Goal: Information Seeking & Learning: Learn about a topic

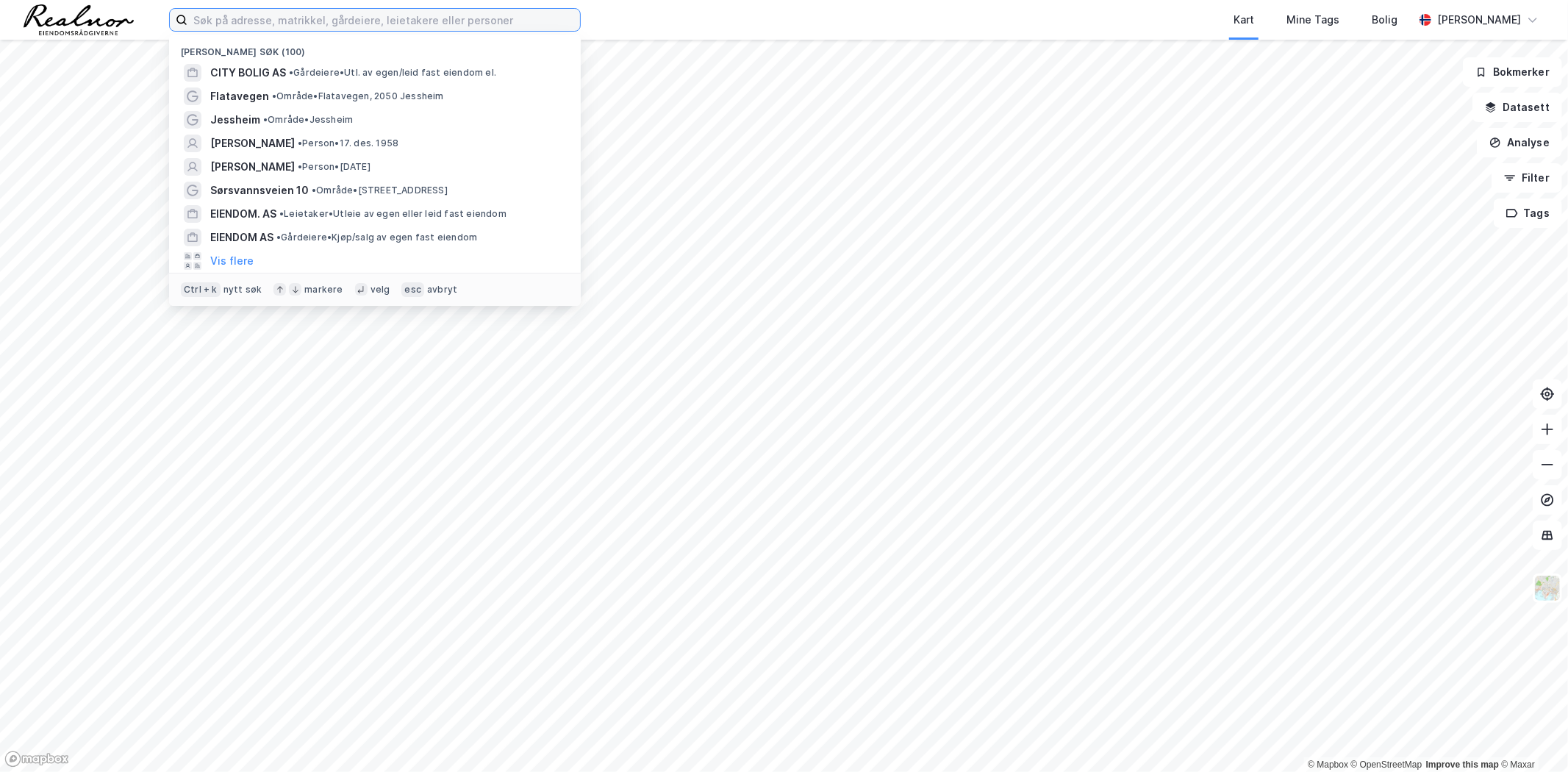
click at [334, 17] on input at bounding box center [384, 19] width 393 height 22
click at [358, 13] on input at bounding box center [384, 19] width 393 height 22
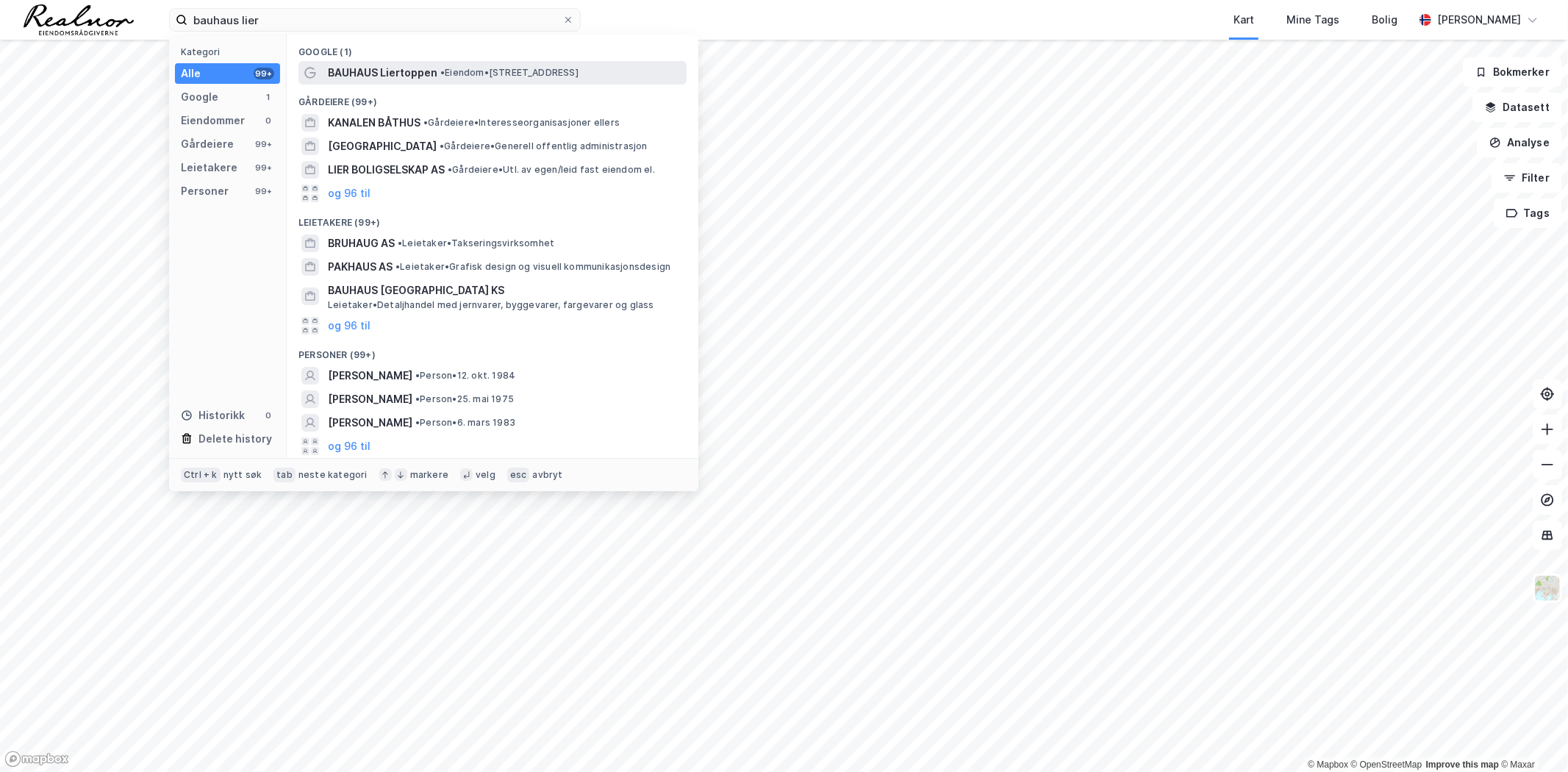
click at [398, 69] on span "BAUHAUS Liertoppen" at bounding box center [383, 72] width 110 height 17
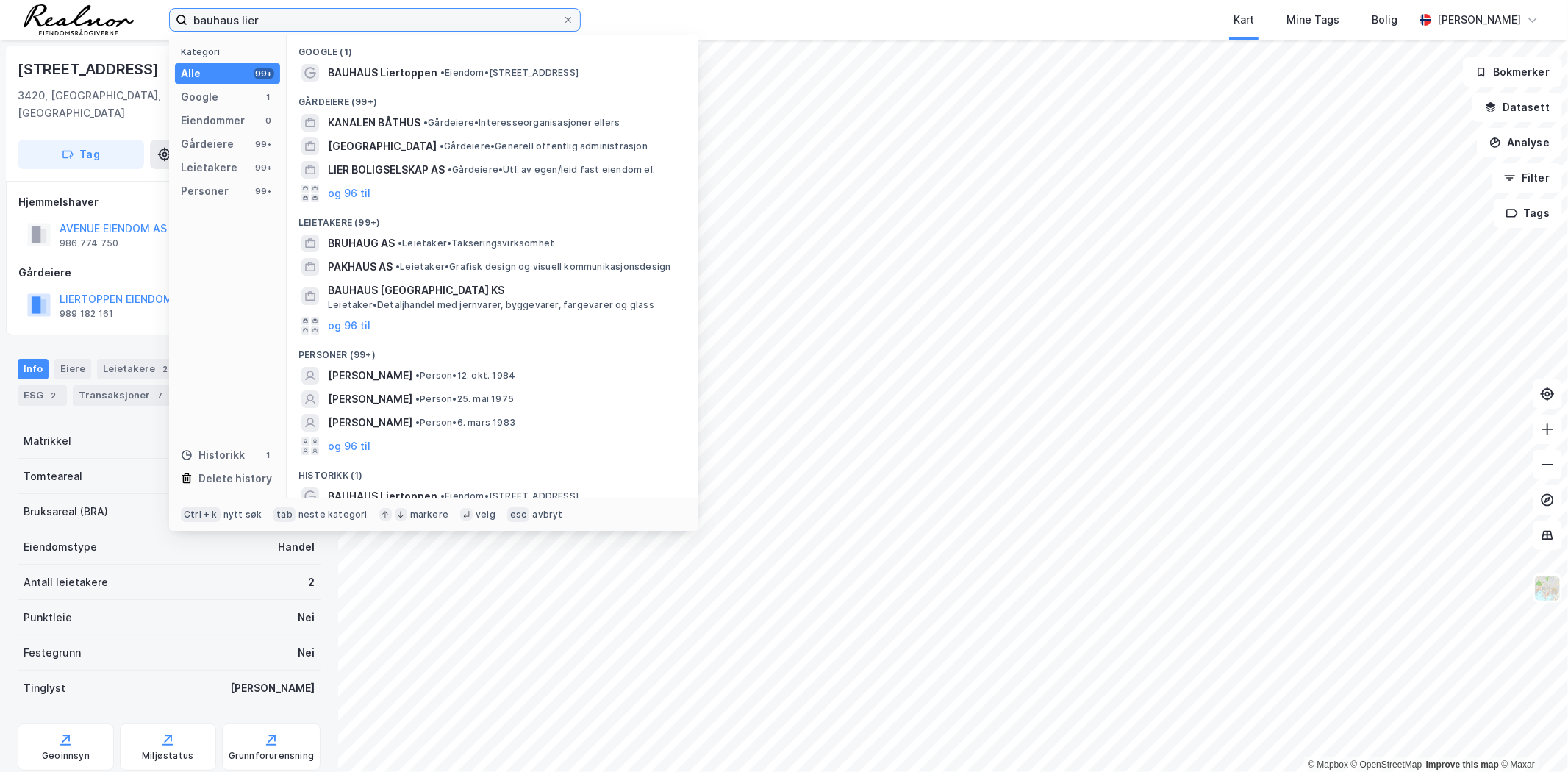
drag, startPoint x: 377, startPoint y: 8, endPoint x: 244, endPoint y: 18, distance: 133.4
click at [244, 18] on input "bauhaus lier" at bounding box center [375, 19] width 375 height 22
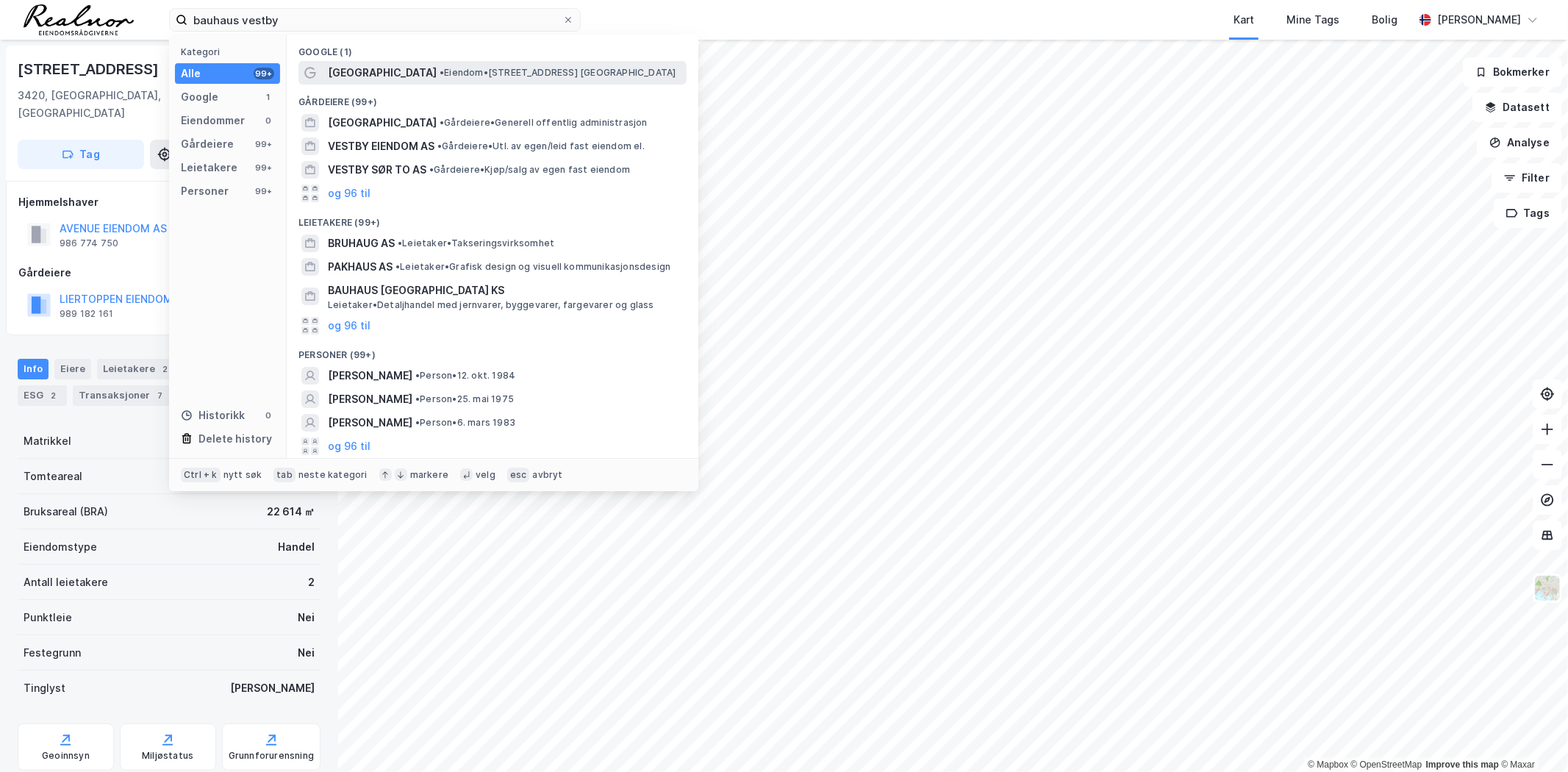
click at [406, 63] on div "[GEOGRAPHIC_DATA] • Eiendom • [STREET_ADDRESS]" at bounding box center [492, 72] width 388 height 23
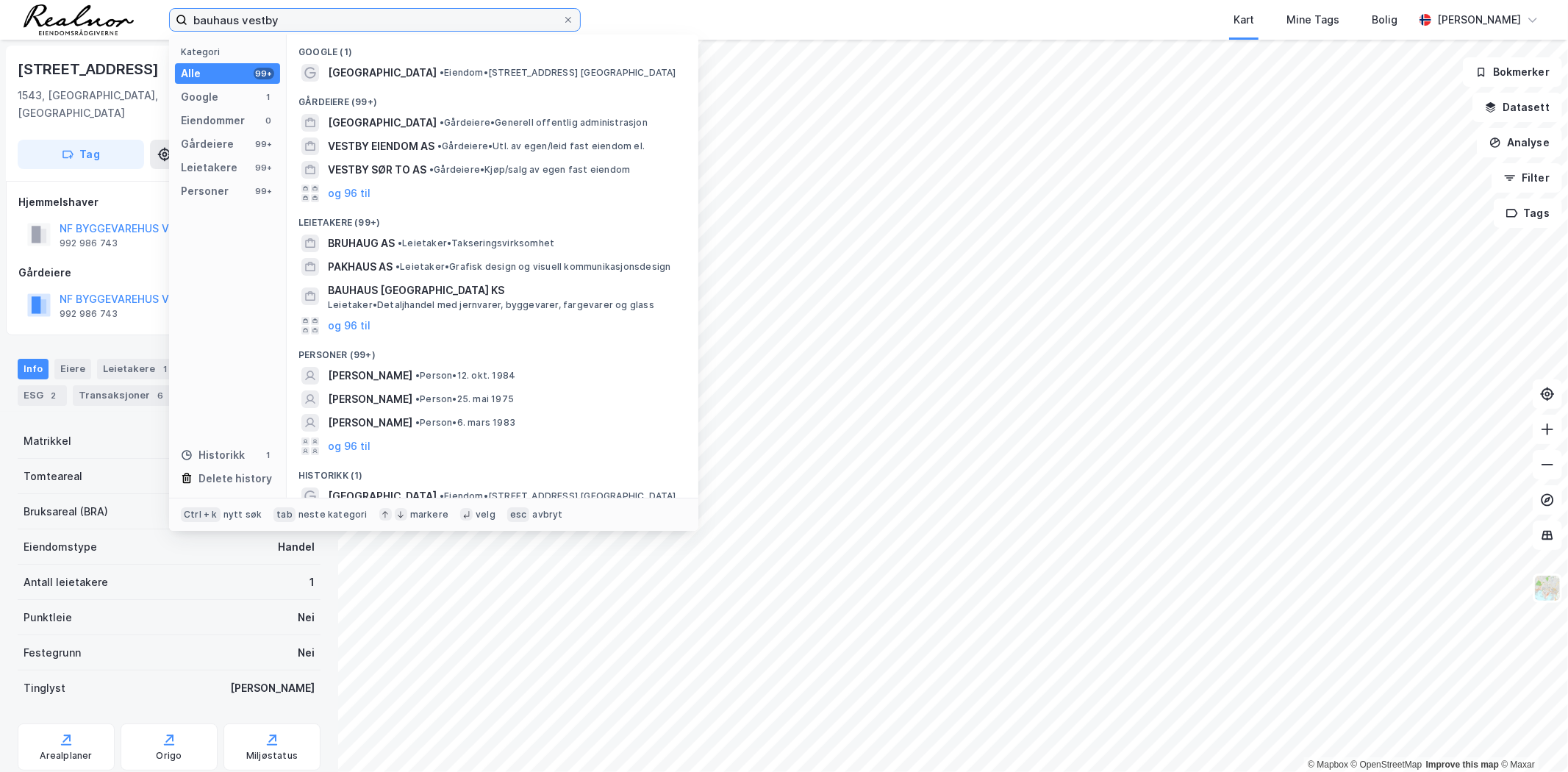
drag, startPoint x: 322, startPoint y: 22, endPoint x: 244, endPoint y: 27, distance: 78.2
click at [244, 27] on input "bauhaus vestby" at bounding box center [375, 19] width 375 height 22
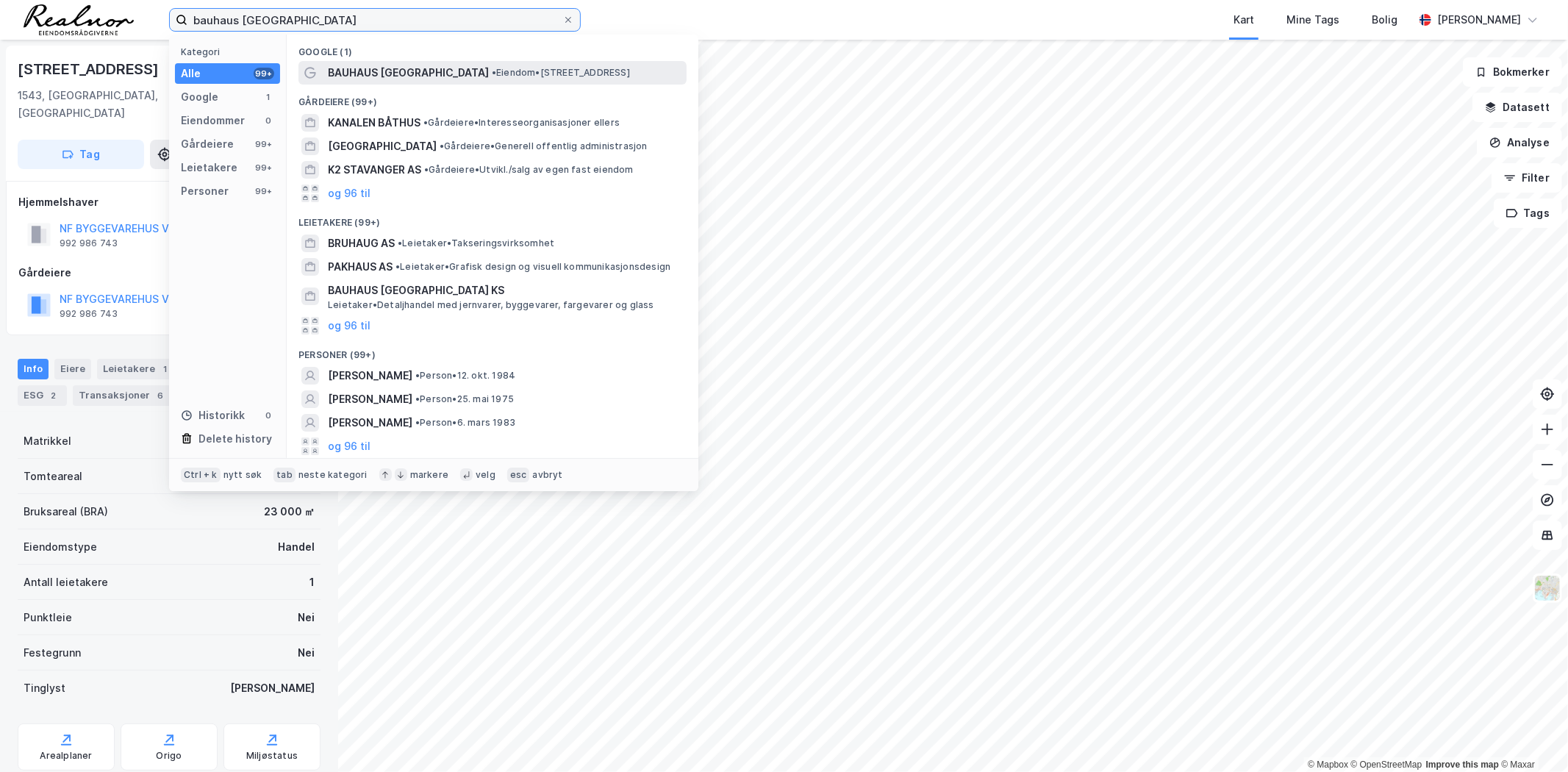
type input "bauhaus [GEOGRAPHIC_DATA]"
click at [505, 73] on span "• Eiendom • [STREET_ADDRESS]" at bounding box center [561, 72] width 139 height 12
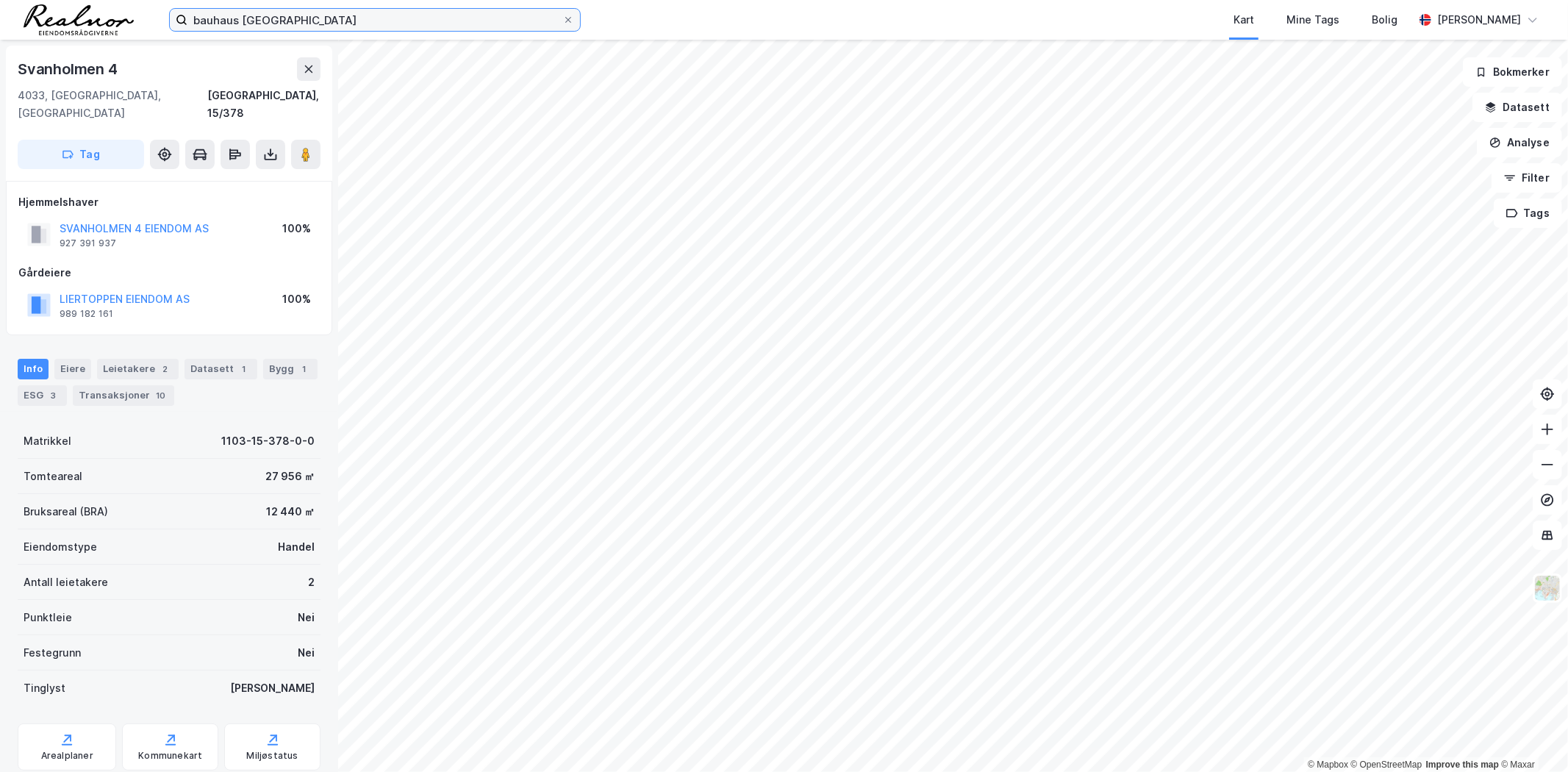
click at [247, 24] on input "bauhaus [GEOGRAPHIC_DATA]" at bounding box center [375, 19] width 375 height 22
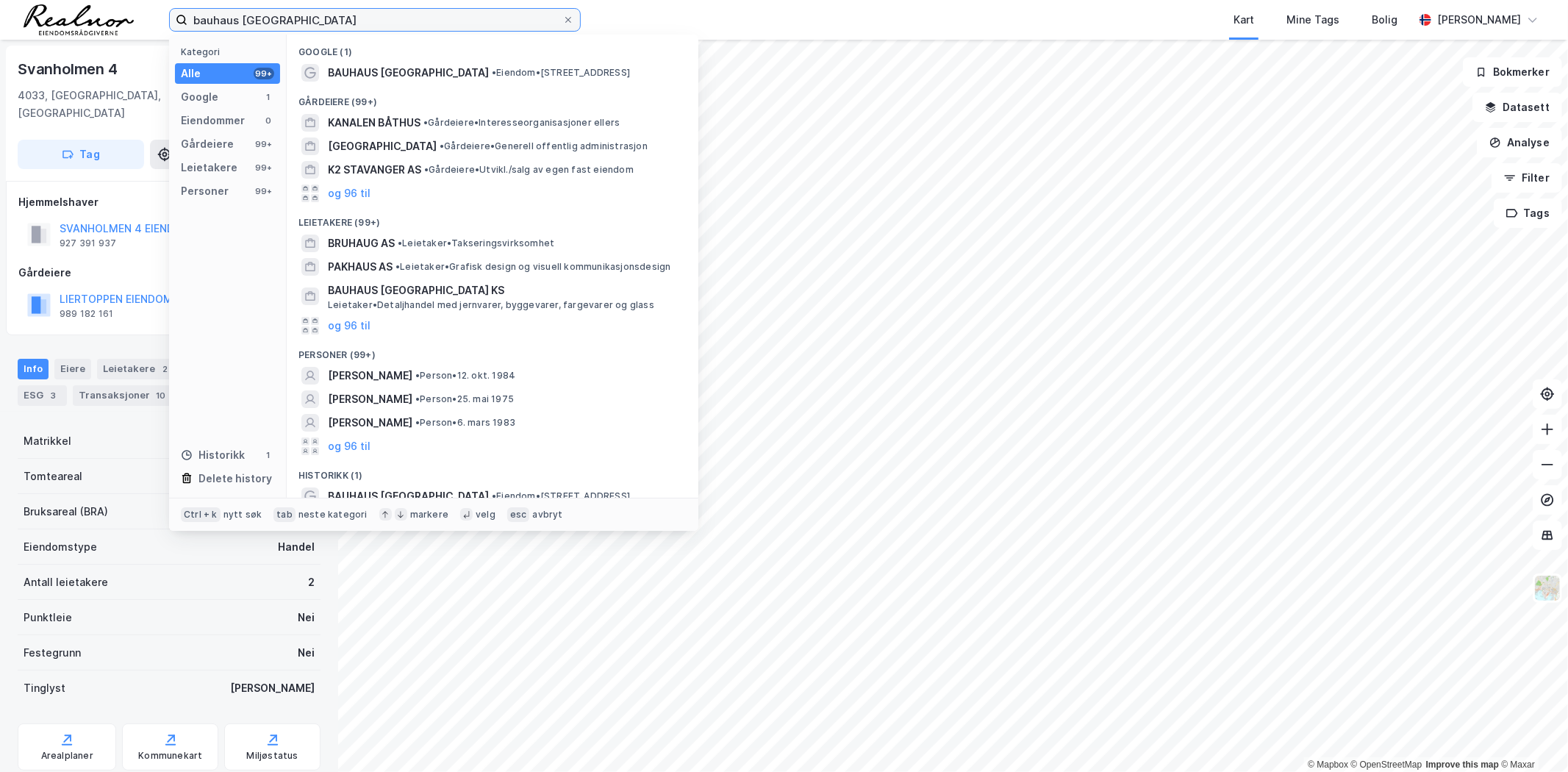
click at [247, 24] on input "bauhaus [GEOGRAPHIC_DATA]" at bounding box center [375, 19] width 375 height 22
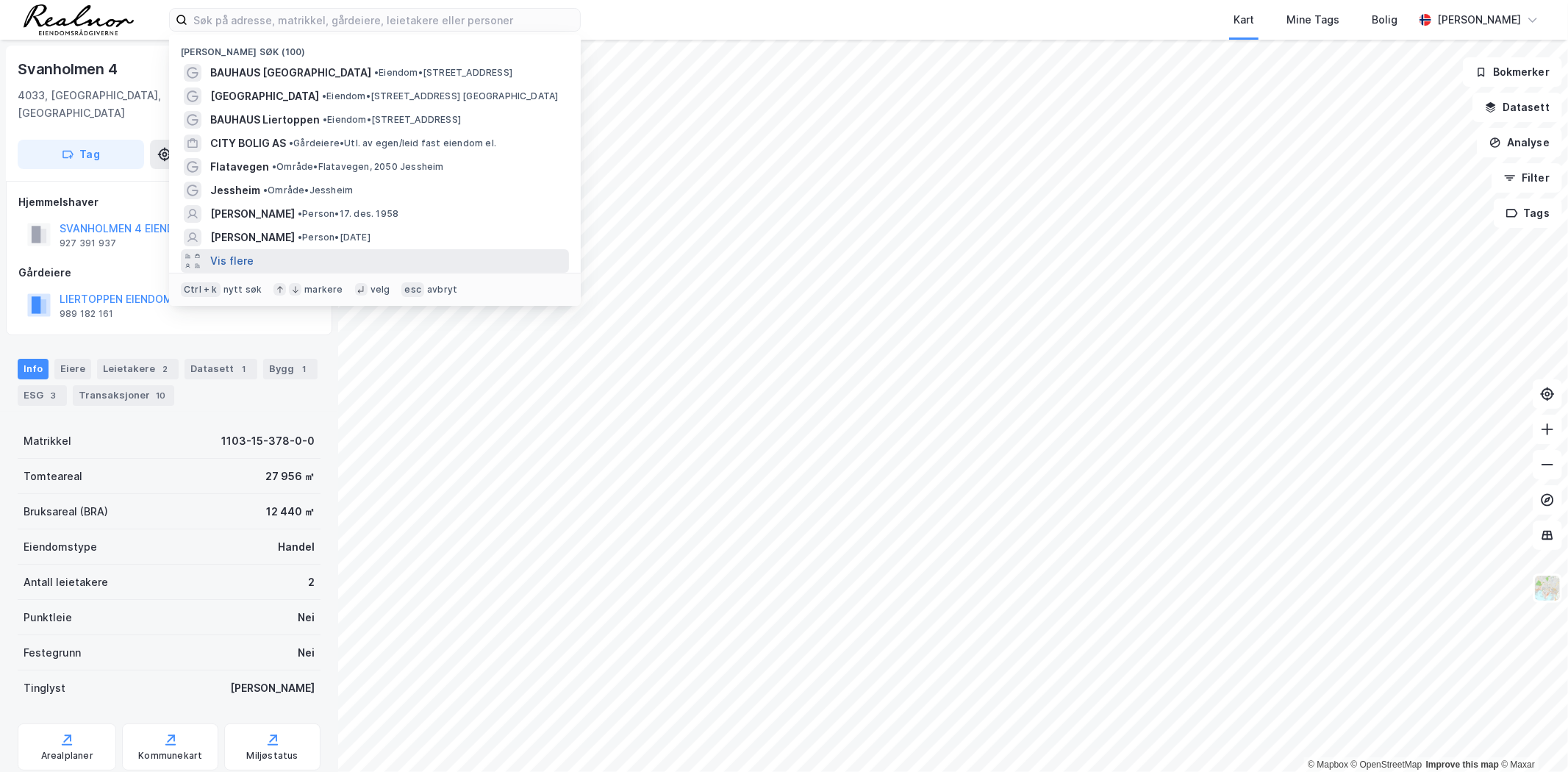
click at [239, 260] on button "Vis flere" at bounding box center [231, 261] width 43 height 17
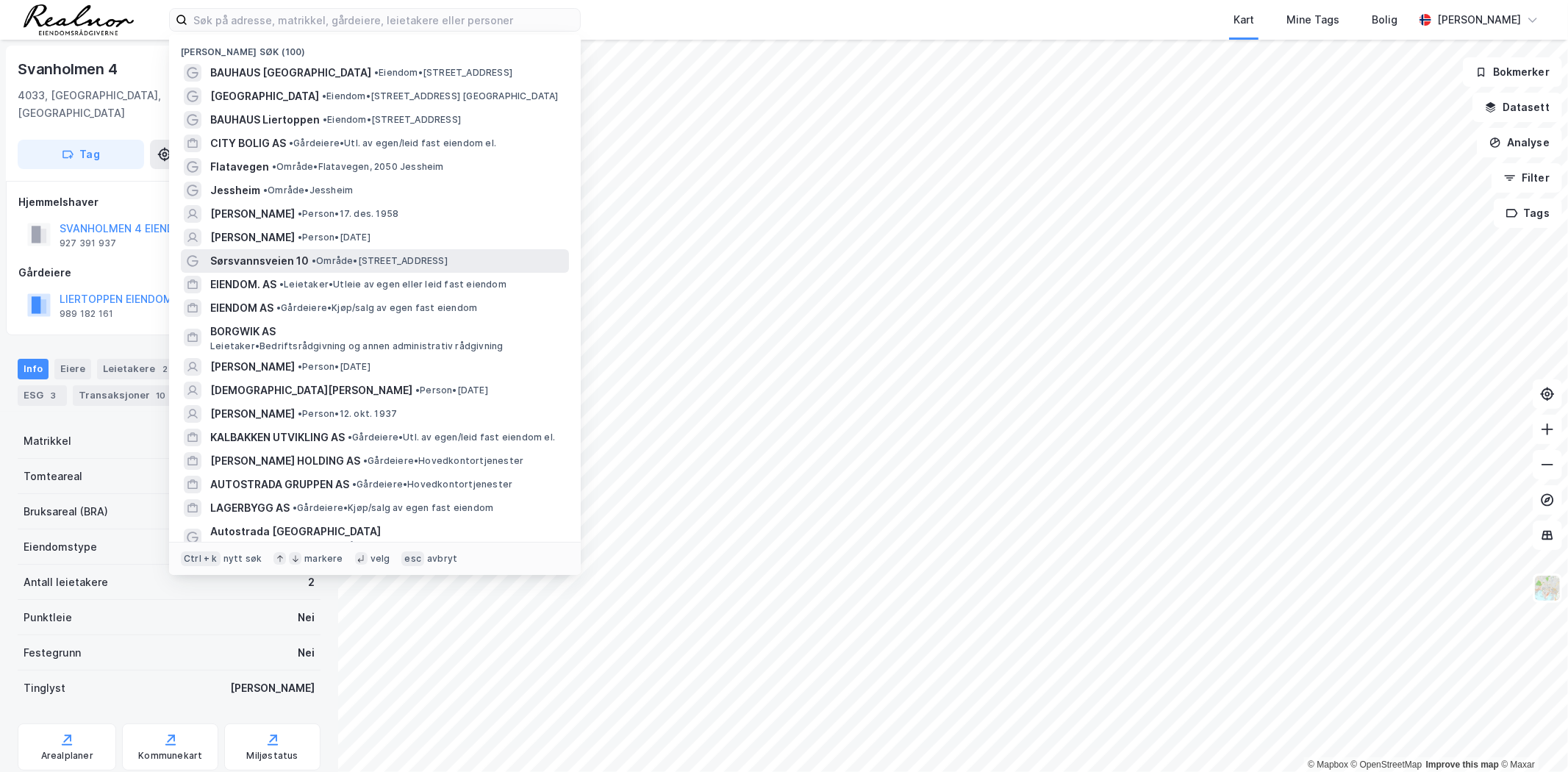
click at [377, 260] on span "• Område • [STREET_ADDRESS]" at bounding box center [379, 261] width 136 height 12
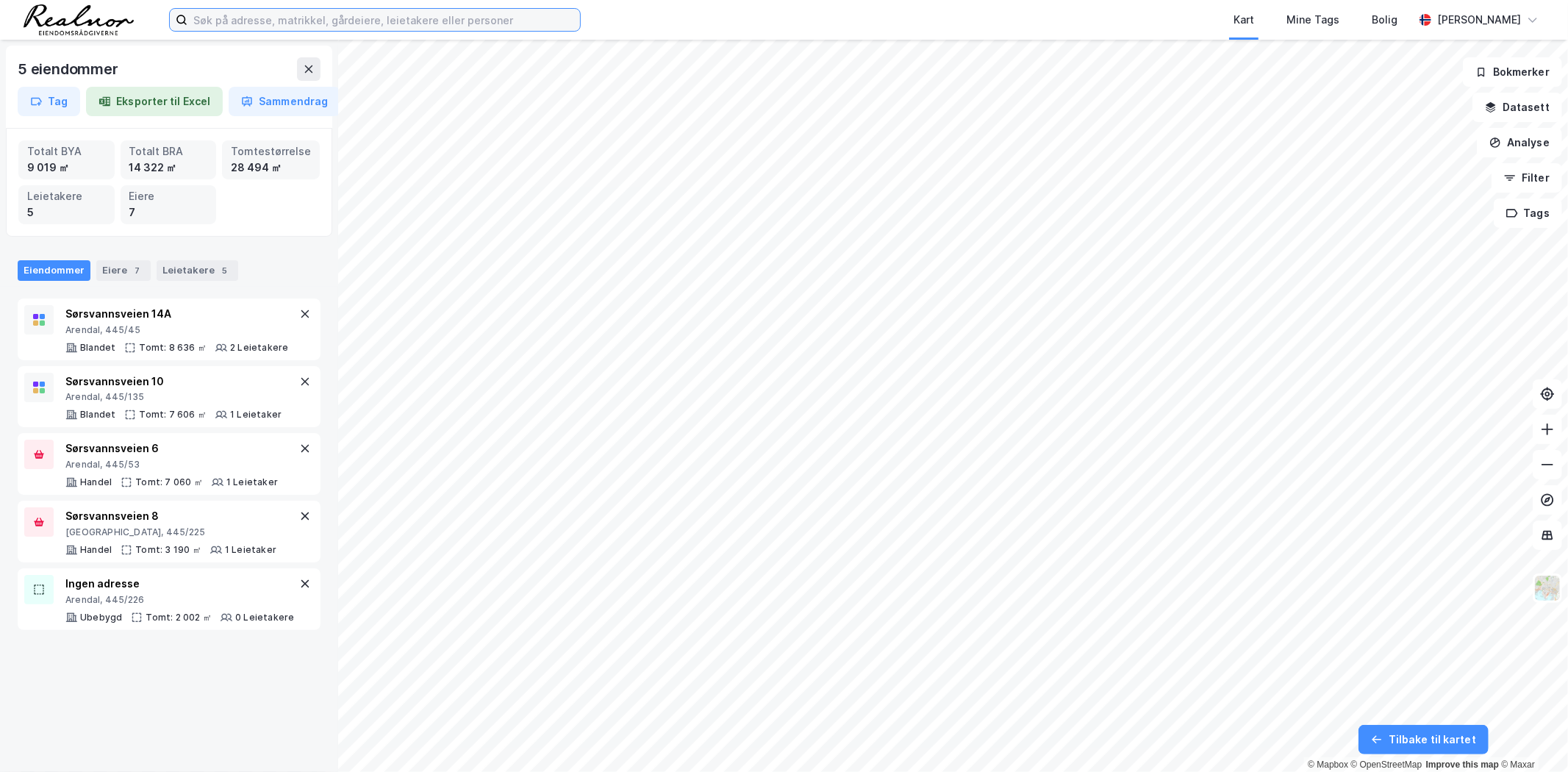
click at [346, 13] on input at bounding box center [384, 19] width 393 height 22
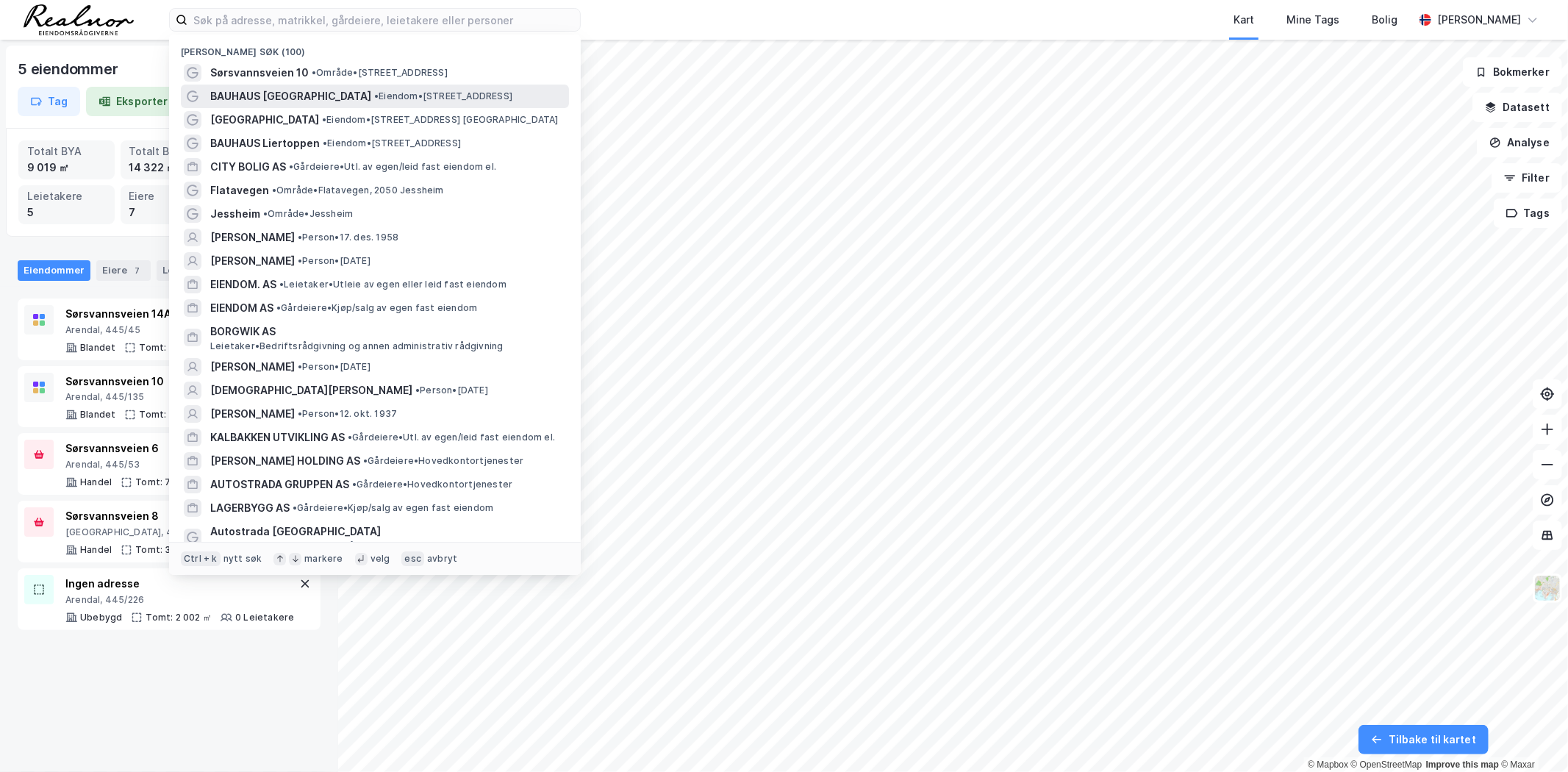
click at [375, 91] on span "• Eiendom • [STREET_ADDRESS]" at bounding box center [444, 96] width 139 height 12
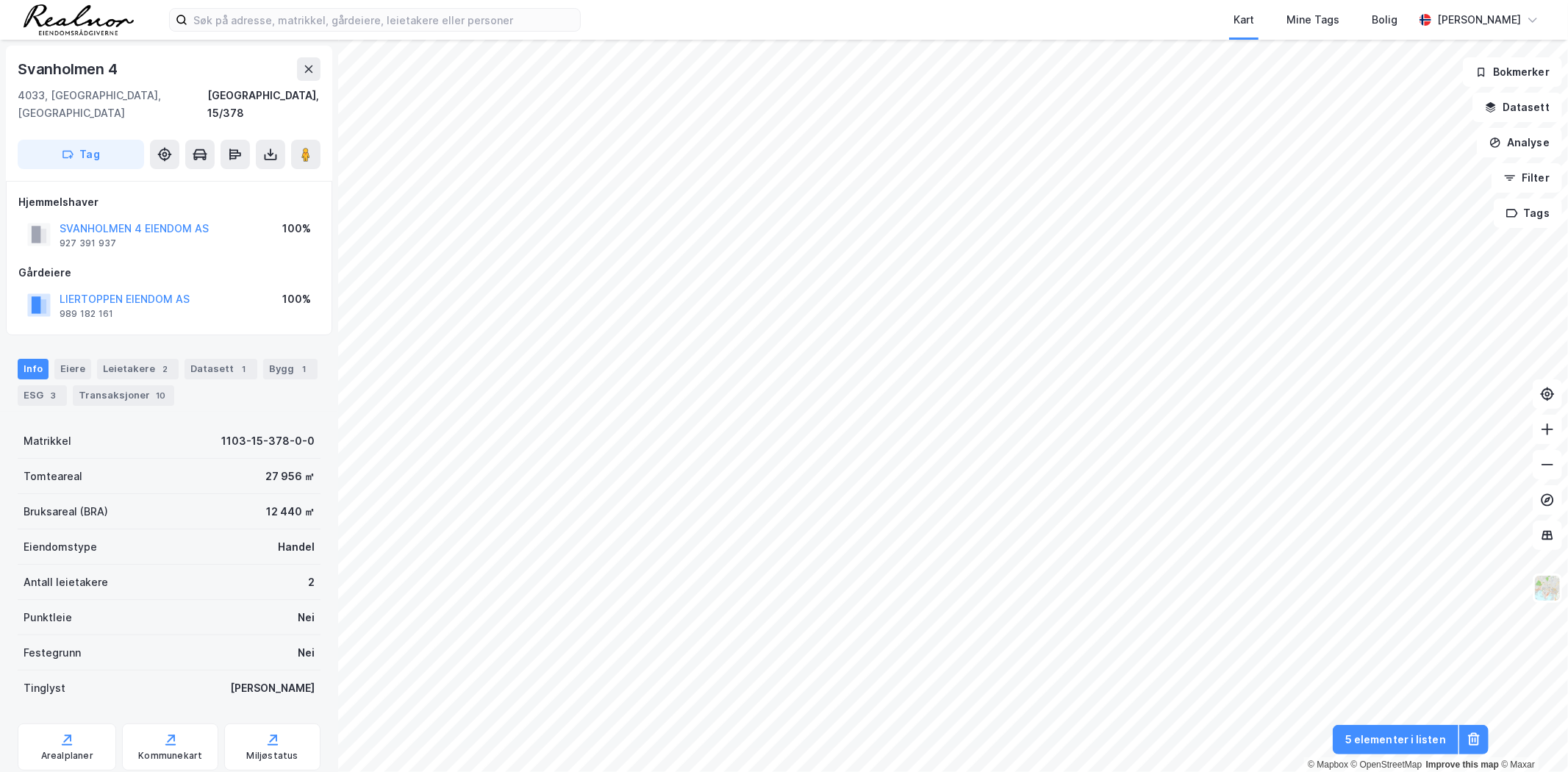
click at [398, 32] on div "Kart Mine Tags Bolig [PERSON_NAME]" at bounding box center [784, 19] width 1568 height 39
click at [399, 11] on input at bounding box center [384, 19] width 393 height 22
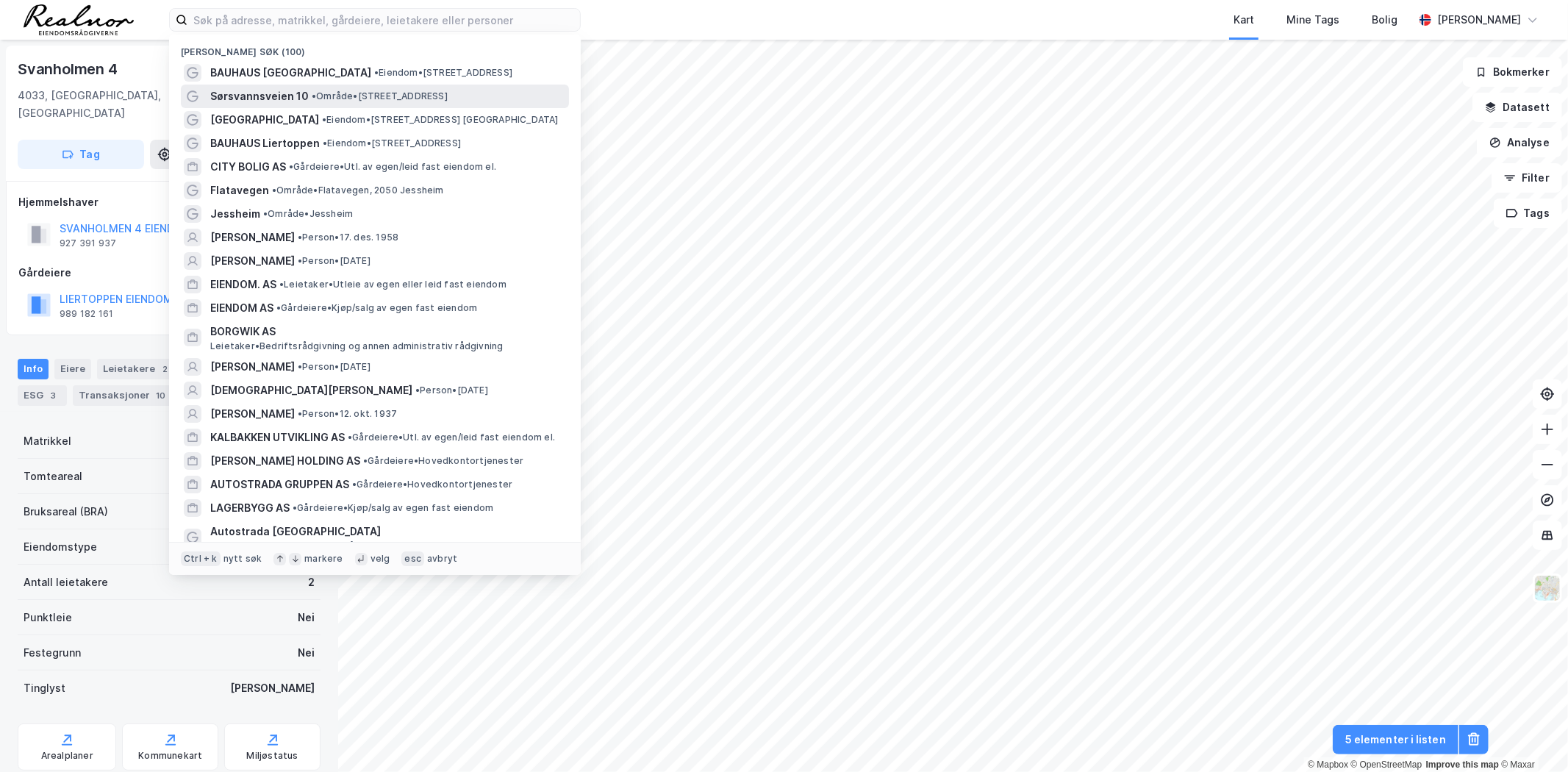
click at [393, 94] on span "• Område • [STREET_ADDRESS]" at bounding box center [379, 96] width 136 height 12
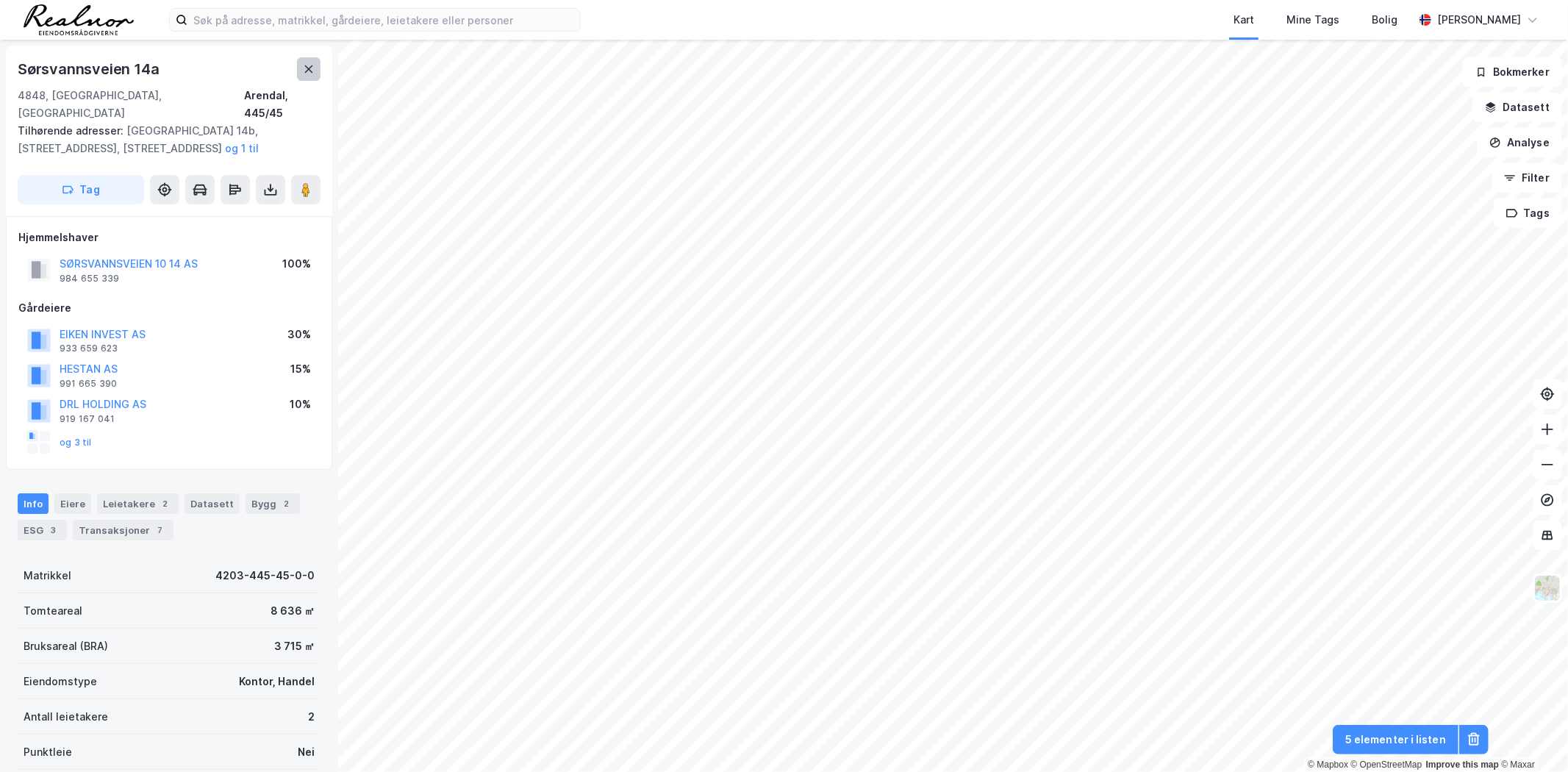
click at [310, 74] on icon at bounding box center [309, 69] width 12 height 12
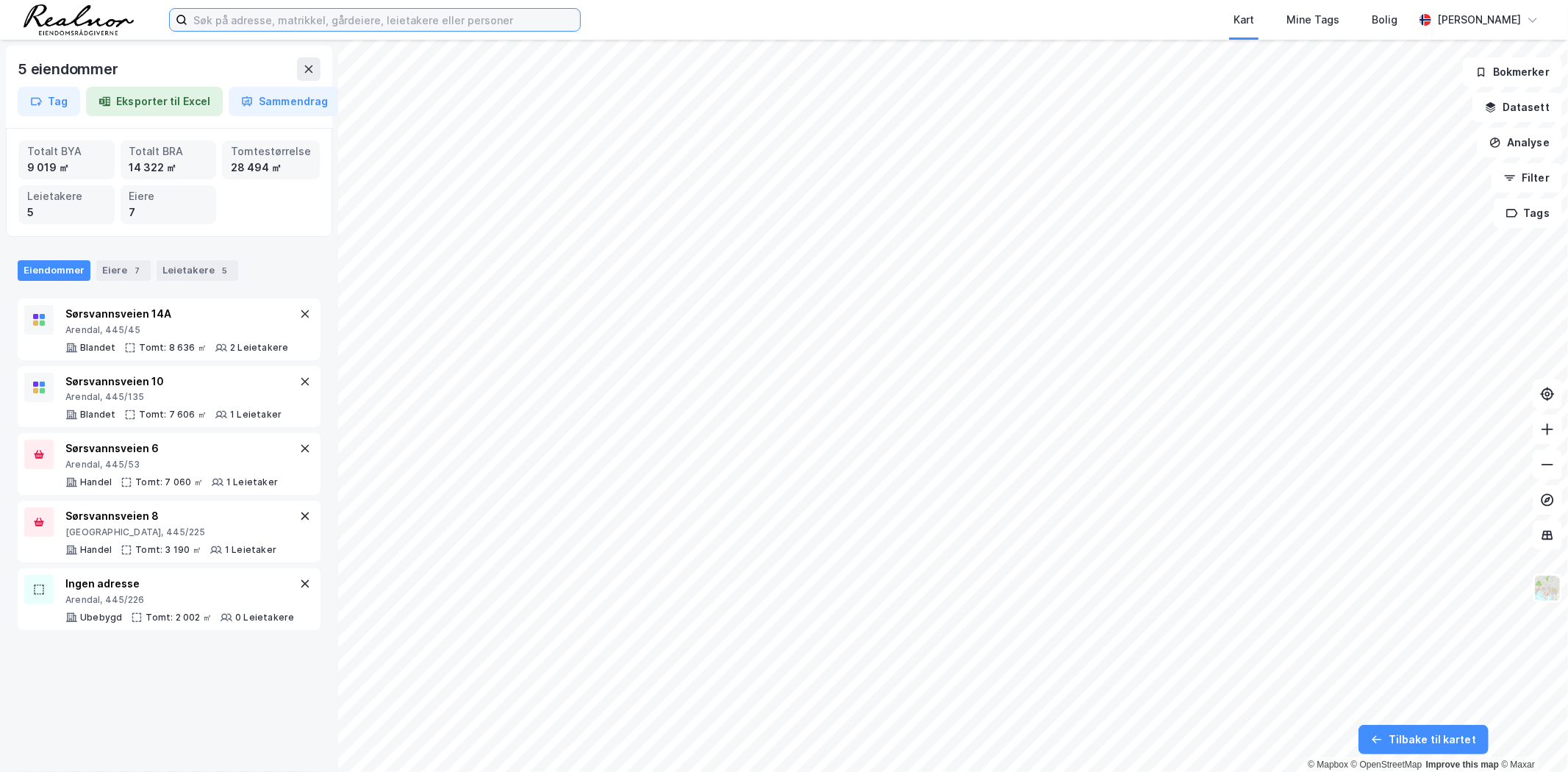
click at [291, 25] on input at bounding box center [384, 19] width 393 height 22
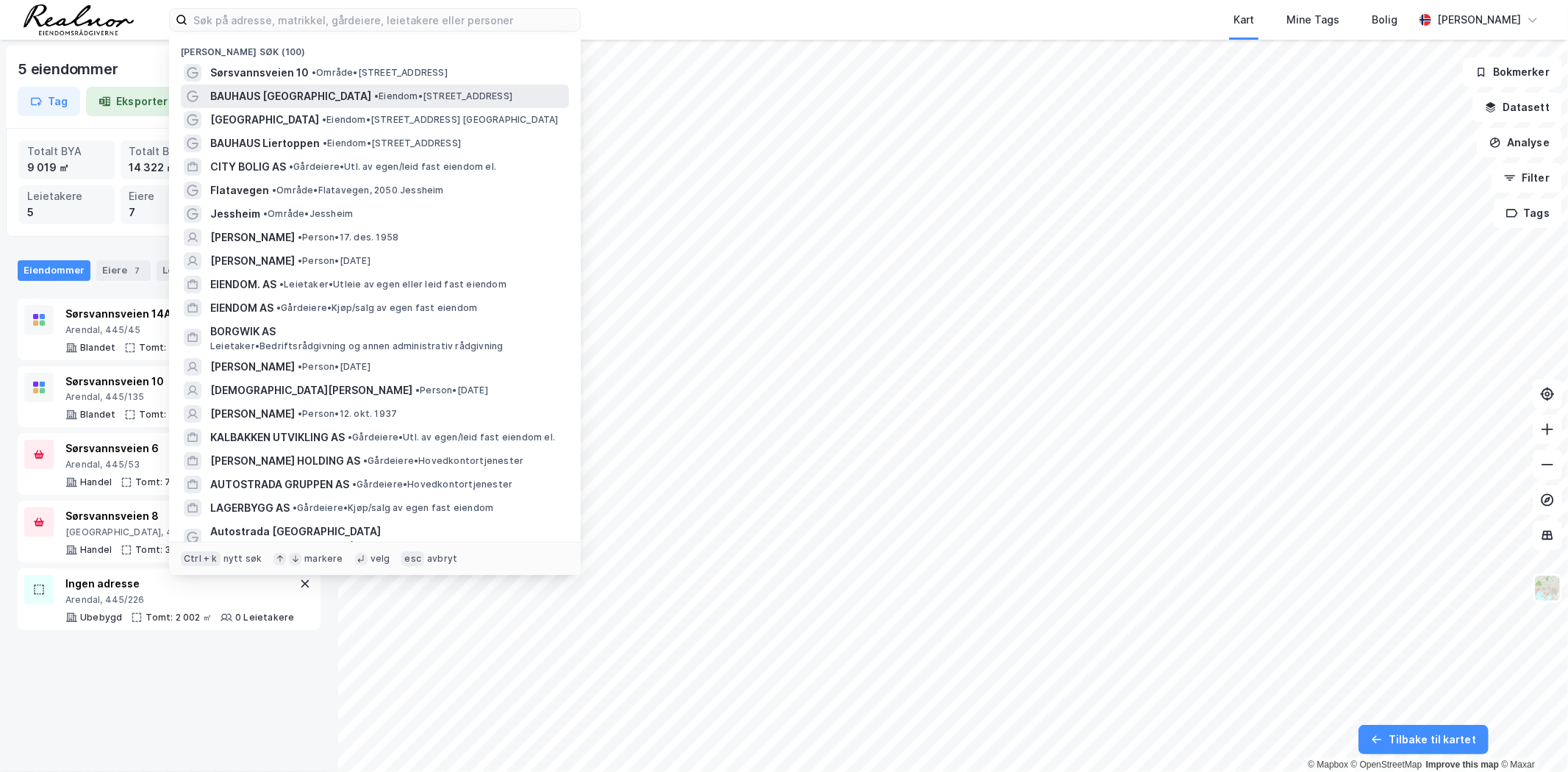
click at [262, 92] on span "BAUHAUS [GEOGRAPHIC_DATA]" at bounding box center [290, 96] width 161 height 17
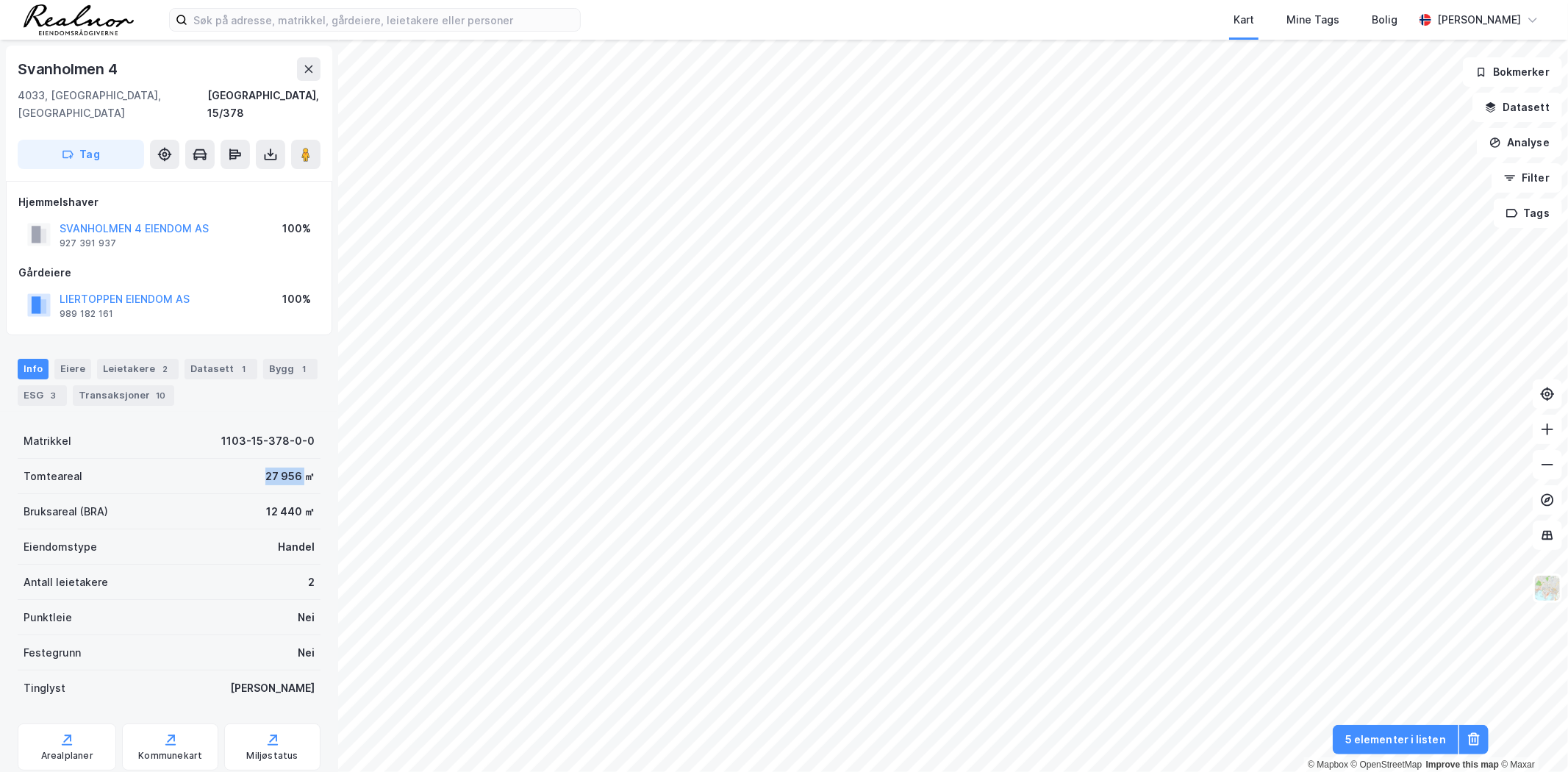
drag, startPoint x: 232, startPoint y: 459, endPoint x: 291, endPoint y: 465, distance: 59.3
click at [291, 465] on div "Tomteareal 27 956 ㎡" at bounding box center [168, 476] width 303 height 36
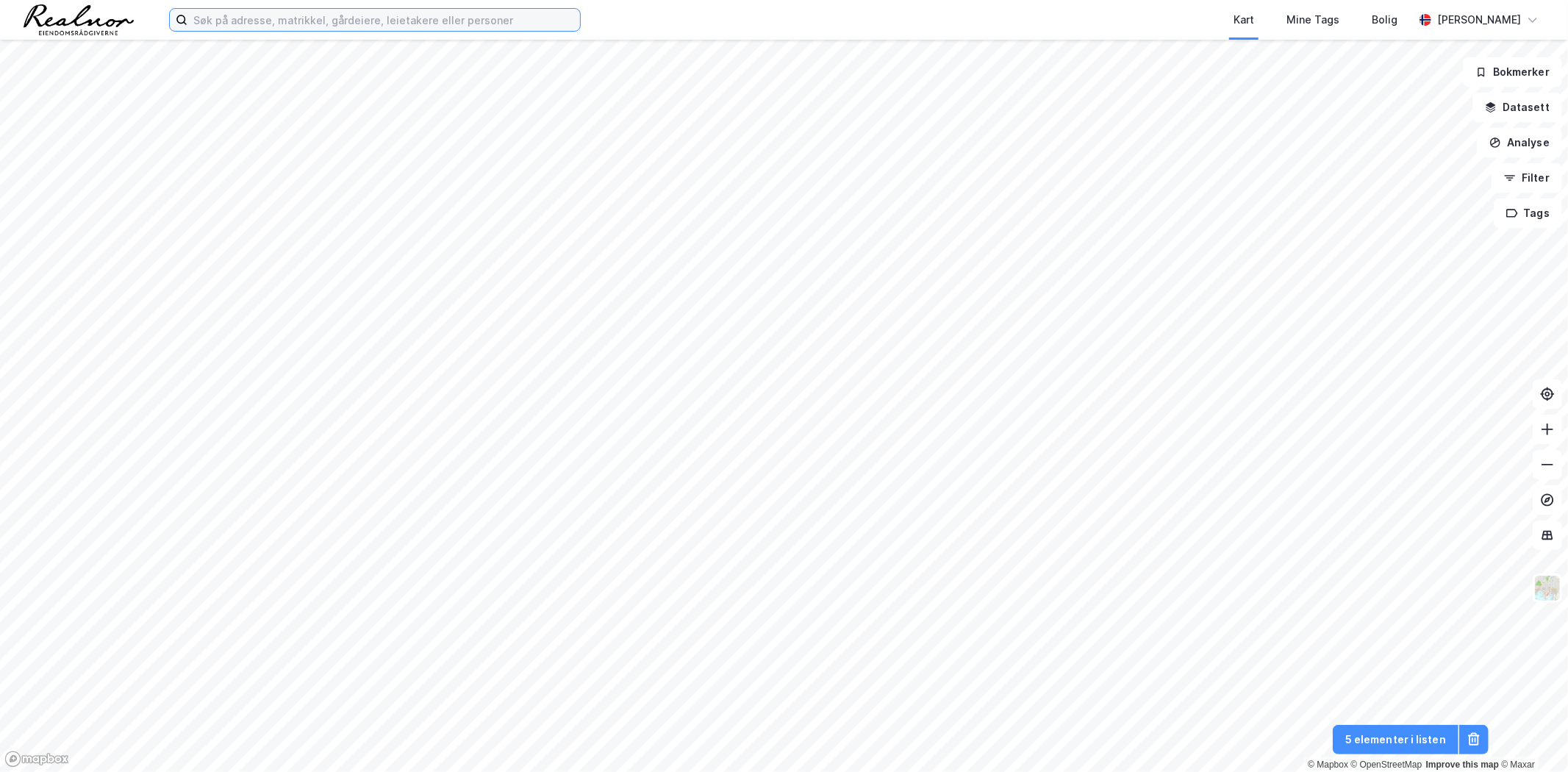
click at [210, 10] on input at bounding box center [384, 19] width 393 height 22
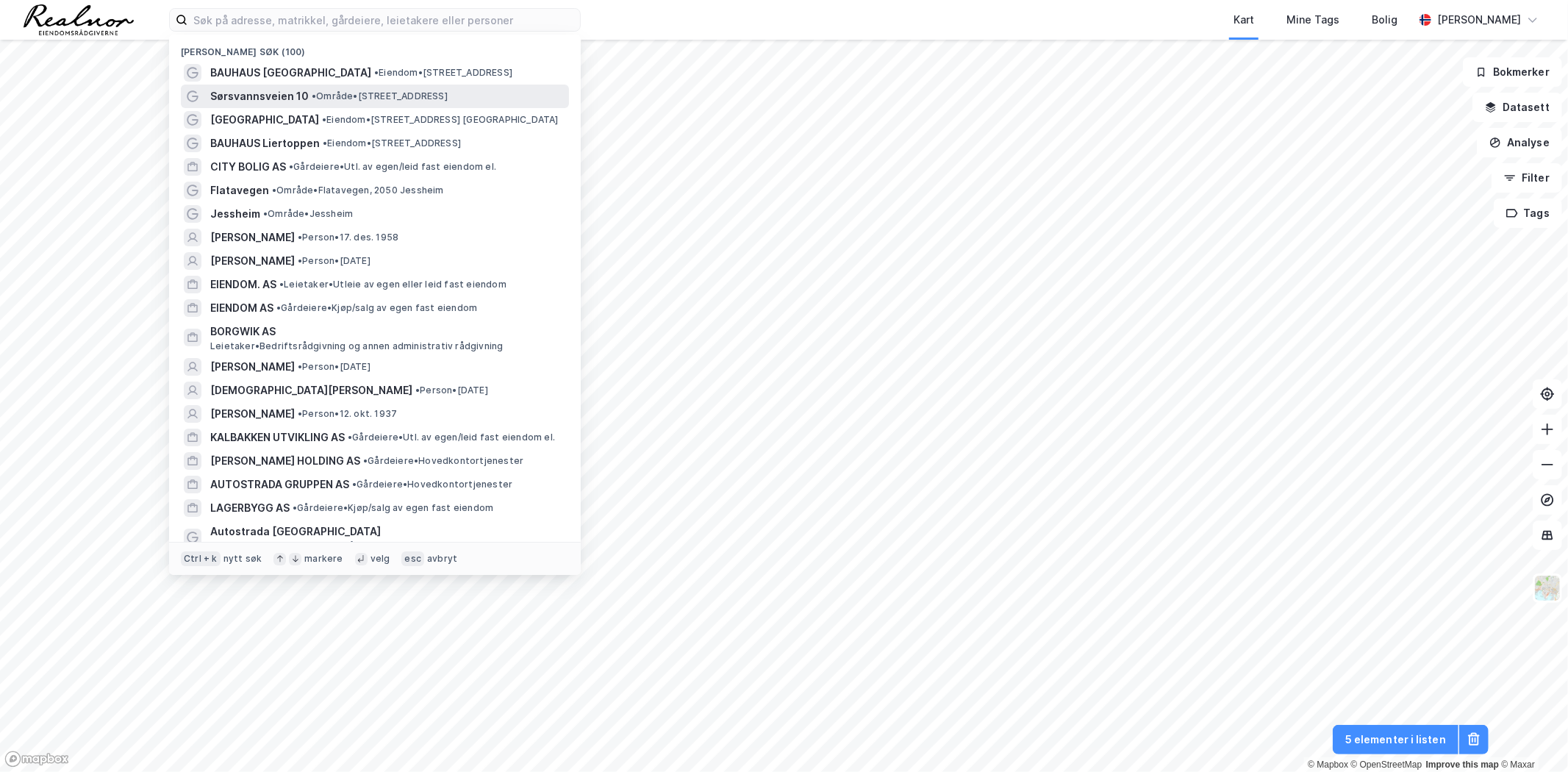
click at [282, 95] on span "Sørsvannsveien 10" at bounding box center [259, 96] width 98 height 17
